Goal: Task Accomplishment & Management: Manage account settings

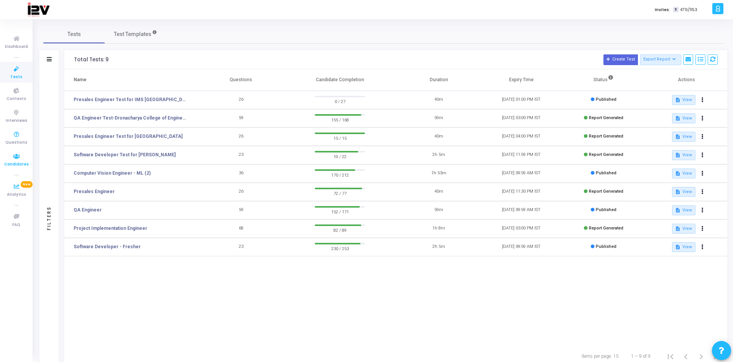
click at [17, 158] on icon at bounding box center [16, 157] width 16 height 10
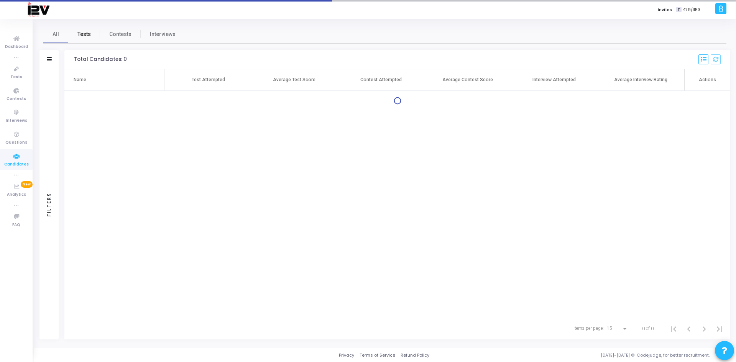
click at [82, 35] on span "Tests" at bounding box center [83, 34] width 13 height 8
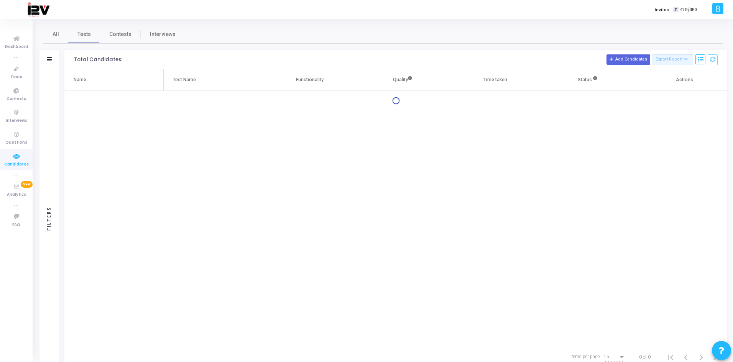
click at [52, 57] on div "Filters" at bounding box center [49, 59] width 19 height 19
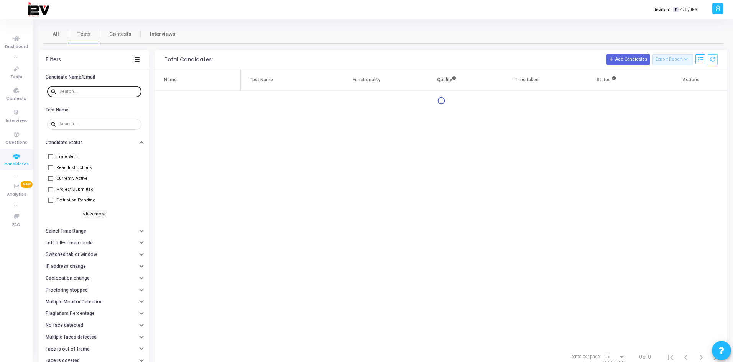
click at [80, 93] on input "text" at bounding box center [98, 91] width 79 height 5
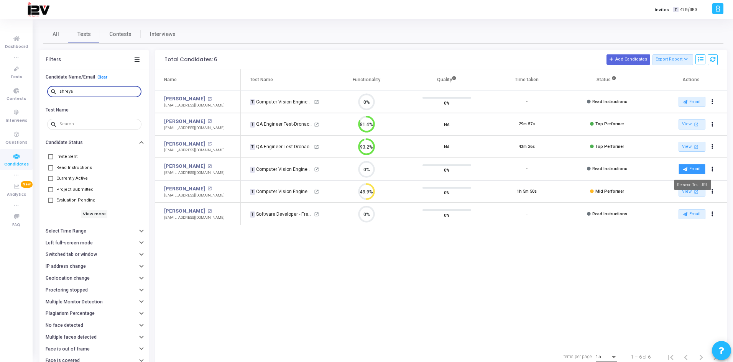
type input "shreya"
click at [699, 170] on button "Email" at bounding box center [692, 169] width 27 height 10
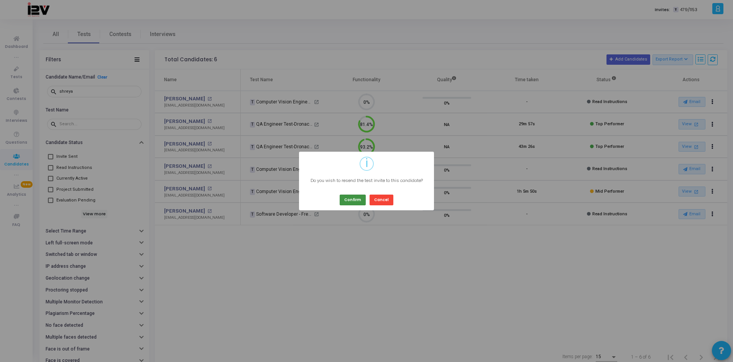
click at [352, 199] on button "Confirm" at bounding box center [353, 200] width 26 height 10
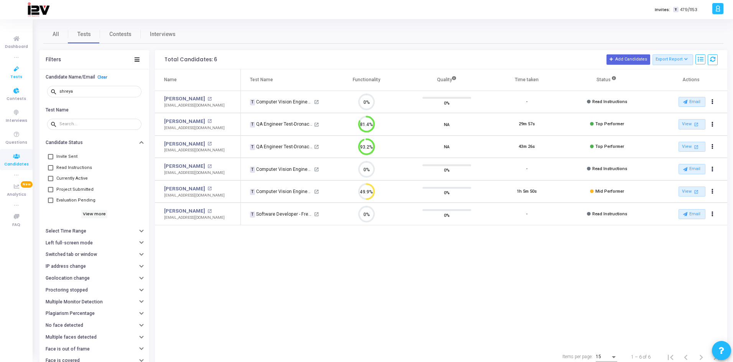
click at [16, 73] on icon at bounding box center [16, 69] width 16 height 10
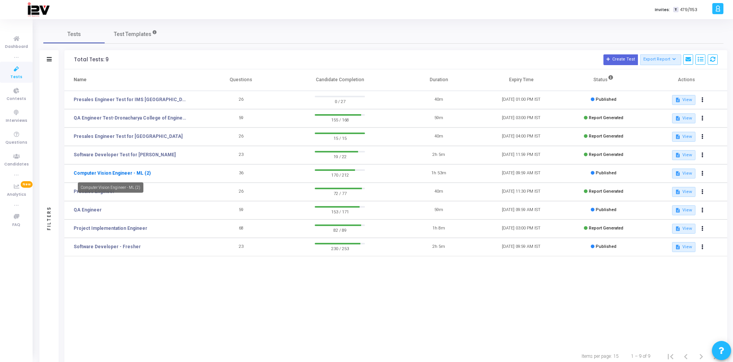
click at [130, 174] on link "Computer Vision Engineer - ML (2)" at bounding box center [112, 173] width 77 height 7
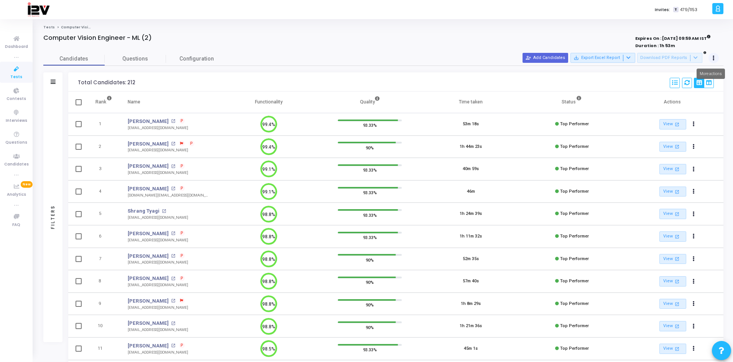
click at [714, 58] on icon at bounding box center [714, 58] width 2 height 4
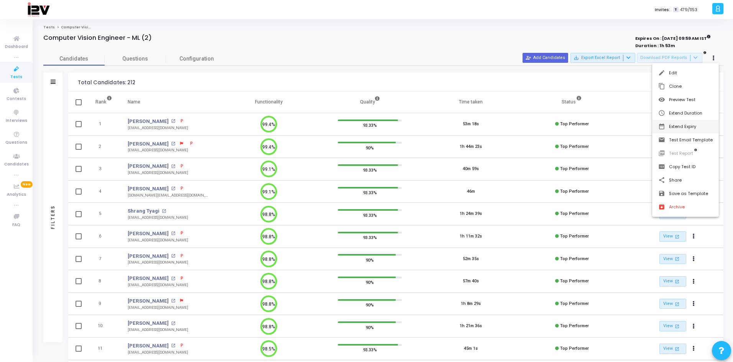
click at [691, 127] on button "date_range Extend Expiry" at bounding box center [685, 126] width 67 height 13
click at [628, 179] on span "25" at bounding box center [631, 178] width 10 height 10
click at [634, 238] on span "Set" at bounding box center [639, 239] width 39 height 8
